Goal: Check status: Check status

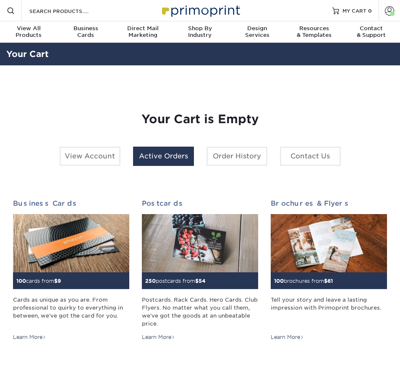
click at [171, 156] on link "Active Orders" at bounding box center [163, 156] width 61 height 19
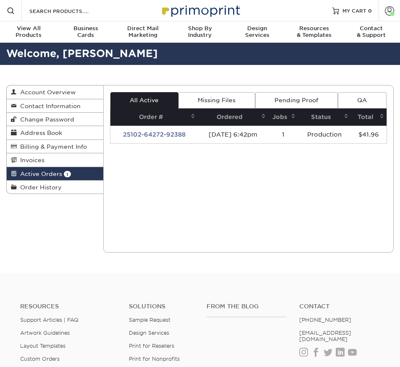
click at [59, 174] on span "Active Orders" at bounding box center [39, 174] width 45 height 7
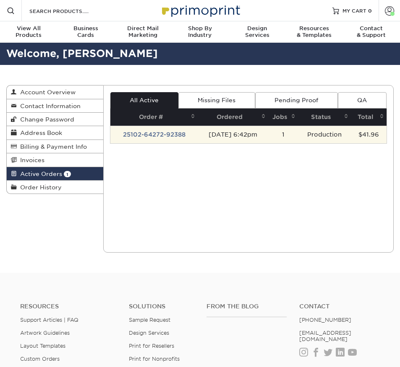
click at [248, 135] on td "[DATE] 6:42pm" at bounding box center [233, 135] width 70 height 18
